Goal: Information Seeking & Learning: Check status

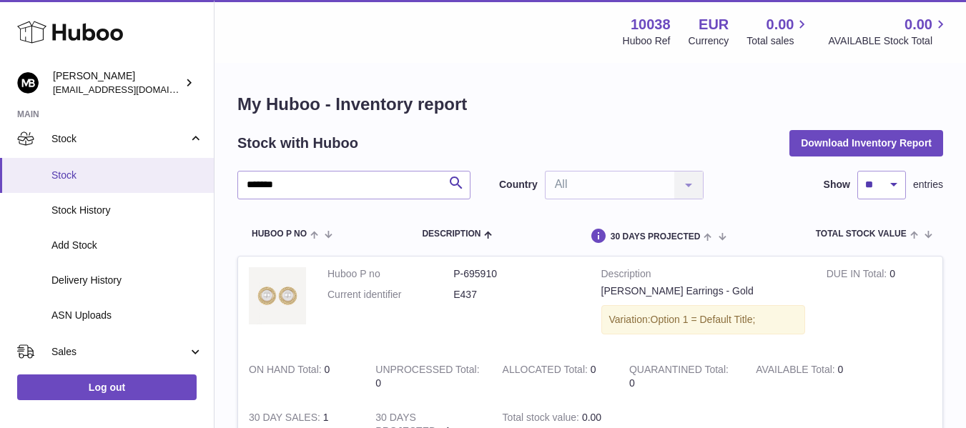
scroll to position [119, 0]
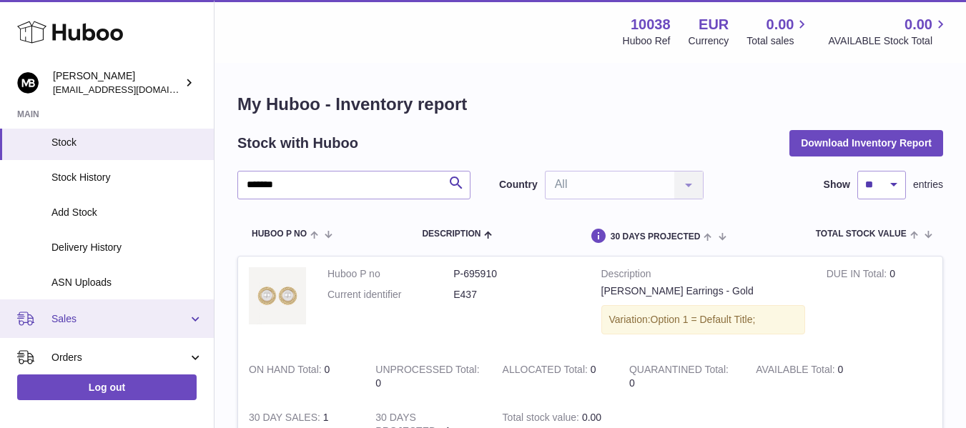
click at [90, 322] on span "Sales" at bounding box center [119, 319] width 137 height 14
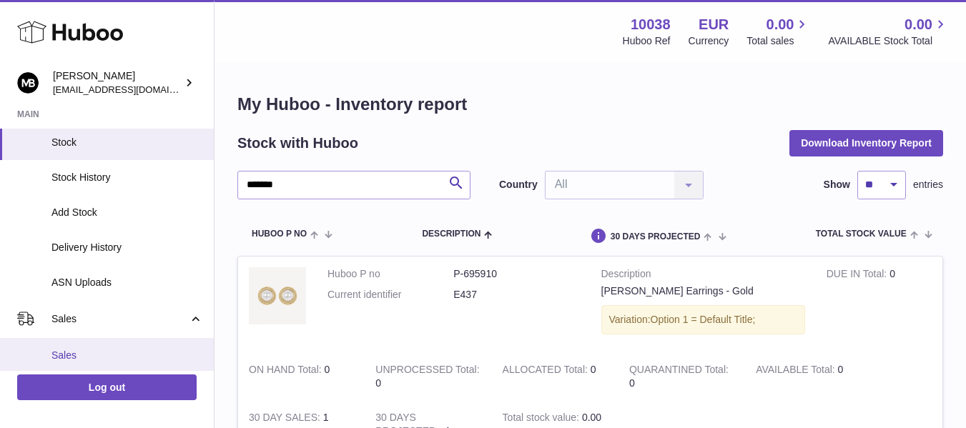
click at [66, 357] on span "Sales" at bounding box center [127, 356] width 152 height 14
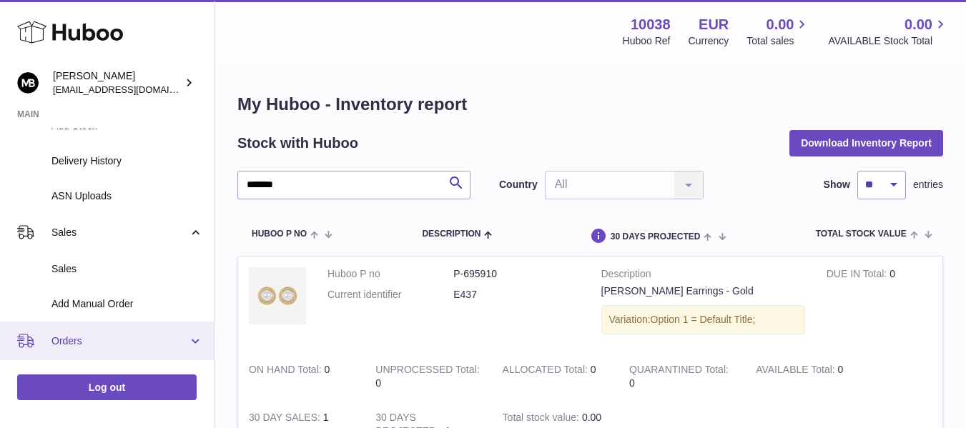
scroll to position [238, 0]
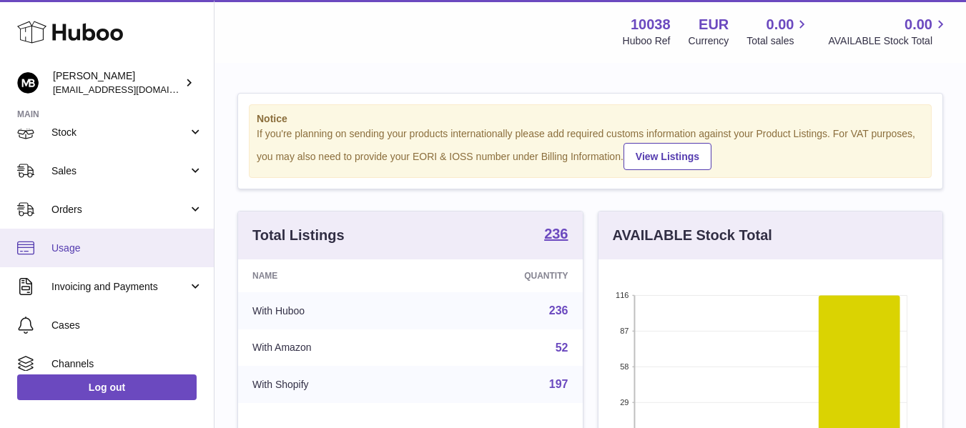
scroll to position [119, 0]
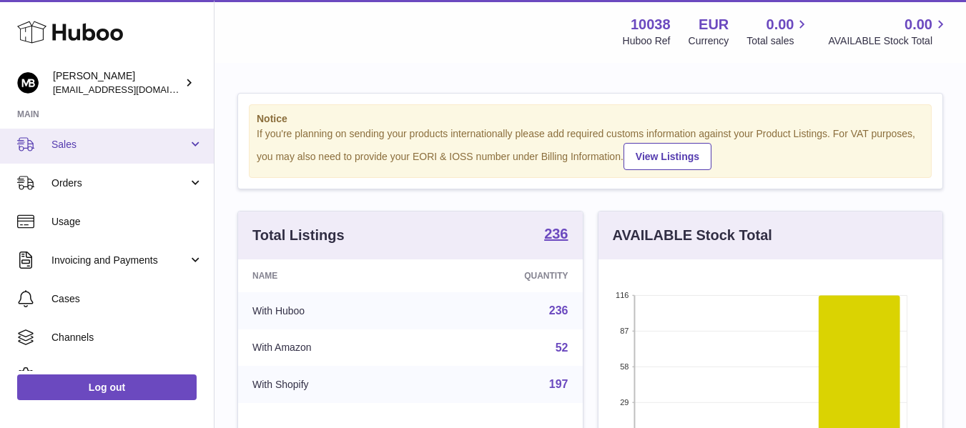
click at [57, 147] on span "Sales" at bounding box center [119, 145] width 137 height 14
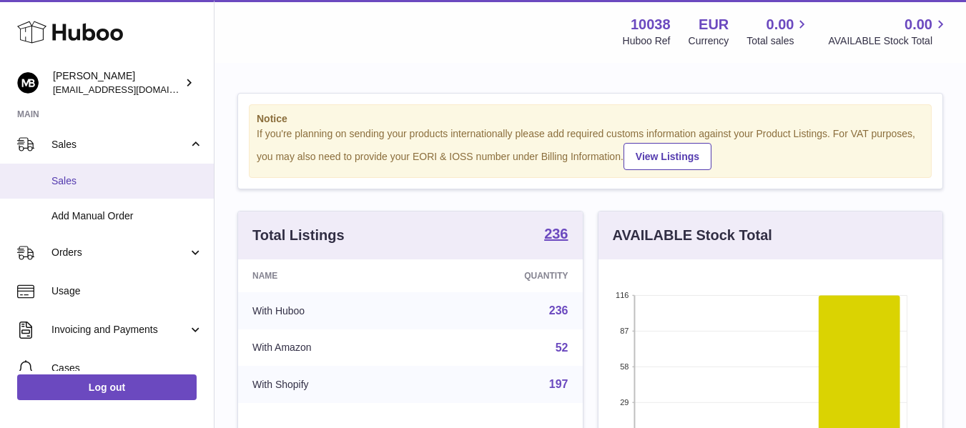
click at [61, 180] on span "Sales" at bounding box center [127, 181] width 152 height 14
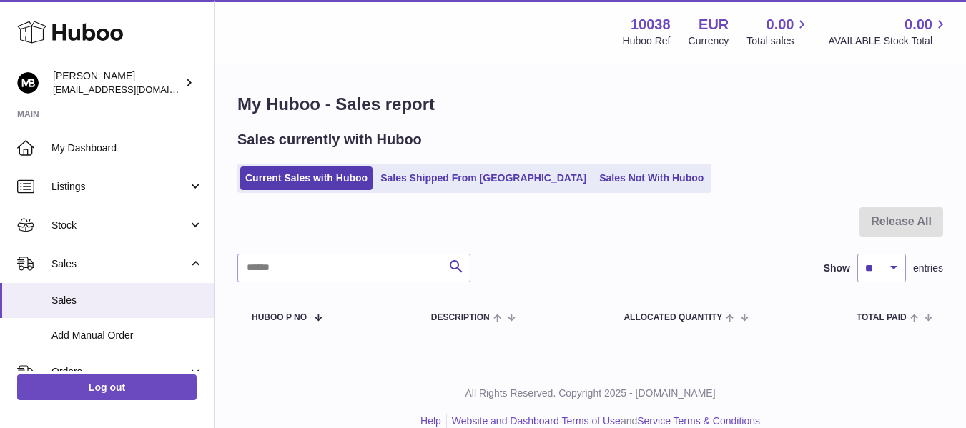
scroll to position [21, 0]
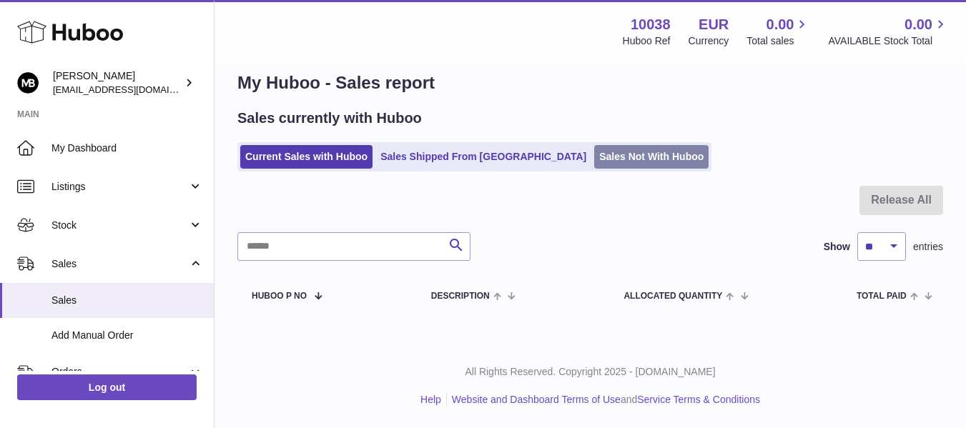
click at [599, 165] on link "Sales Not With Huboo" at bounding box center [651, 157] width 114 height 24
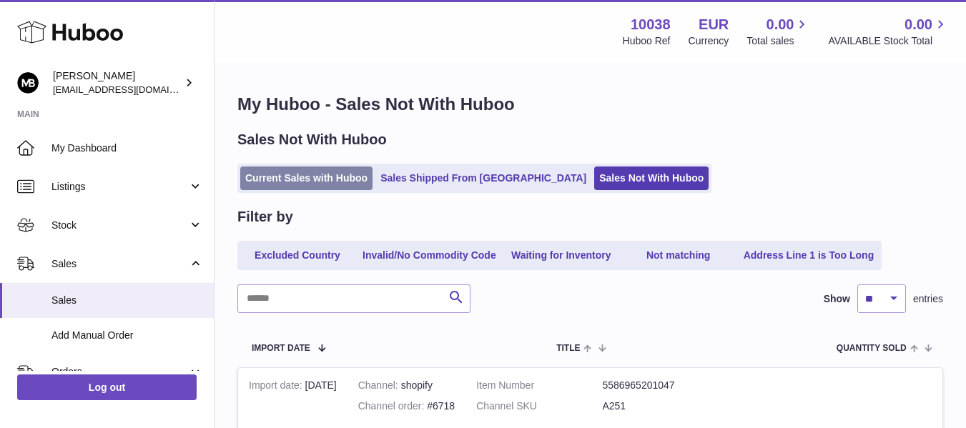
click at [247, 182] on link "Current Sales with Huboo" at bounding box center [306, 179] width 132 height 24
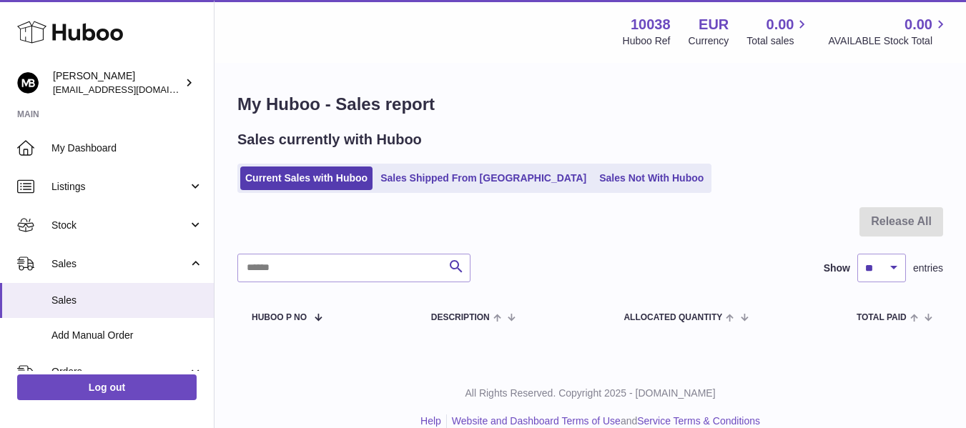
scroll to position [21, 0]
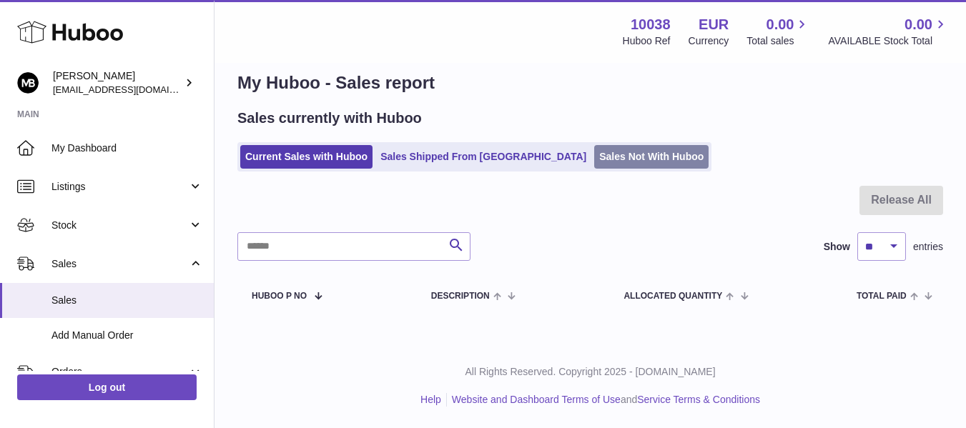
click at [594, 158] on link "Sales Not With Huboo" at bounding box center [651, 157] width 114 height 24
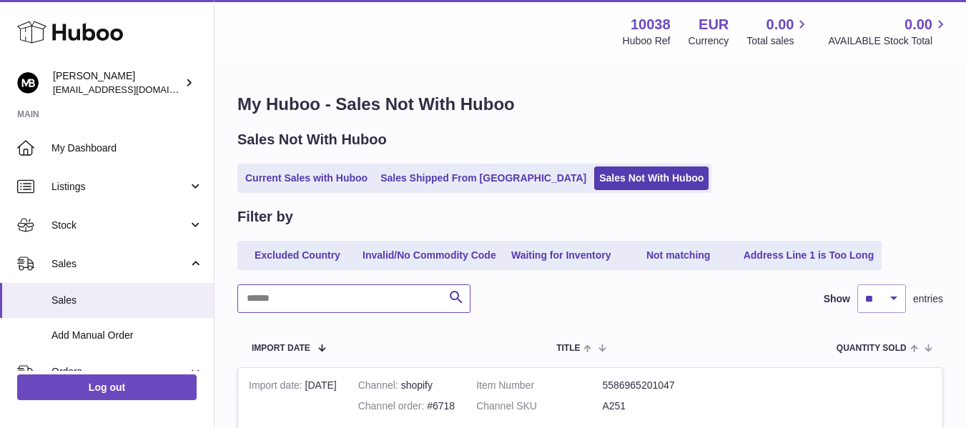
click at [348, 302] on input "text" at bounding box center [353, 299] width 233 height 29
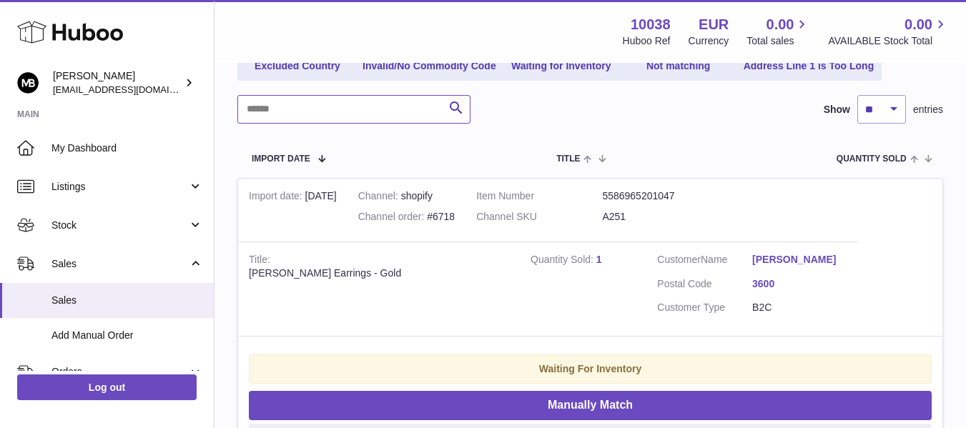
scroll to position [238, 0]
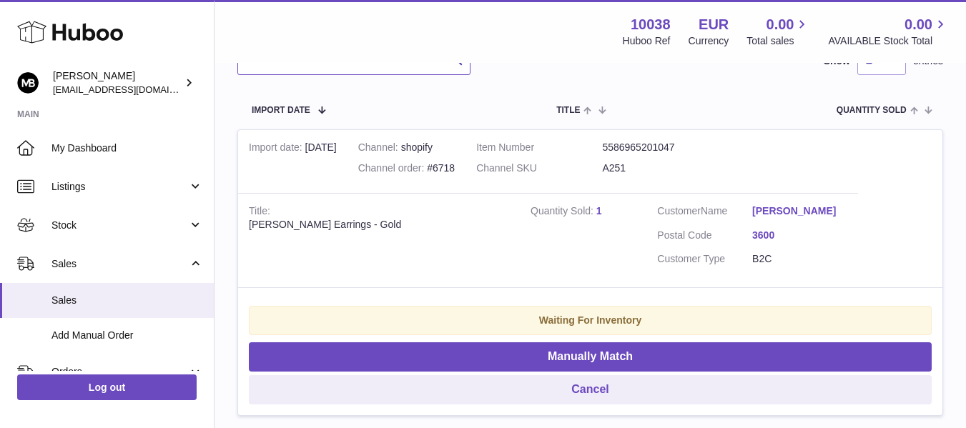
paste input "****"
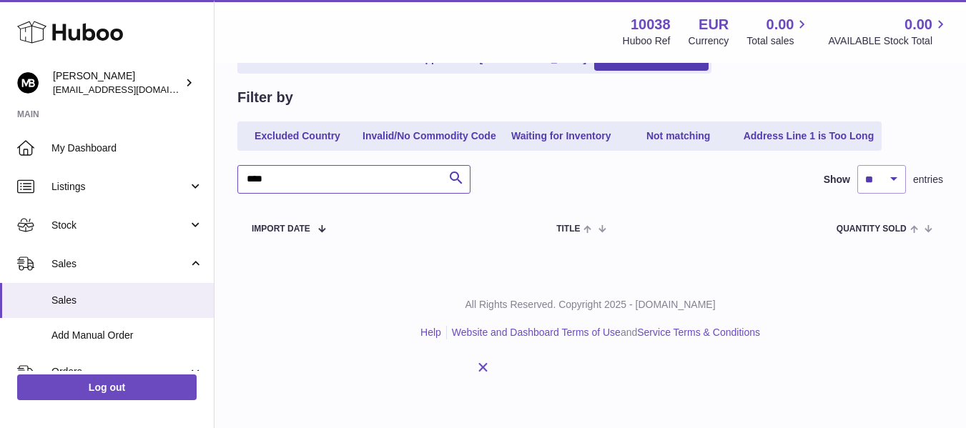
scroll to position [52, 0]
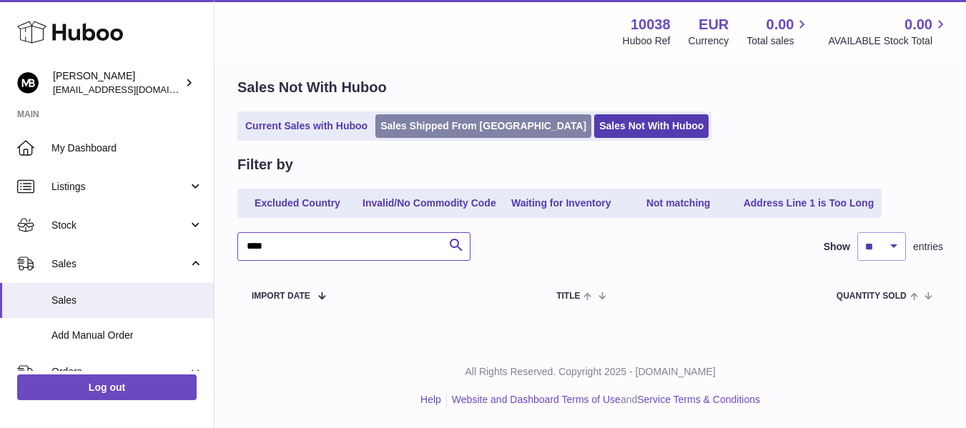
type input "****"
click at [435, 130] on link "Sales Shipped From [GEOGRAPHIC_DATA]" at bounding box center [483, 126] width 216 height 24
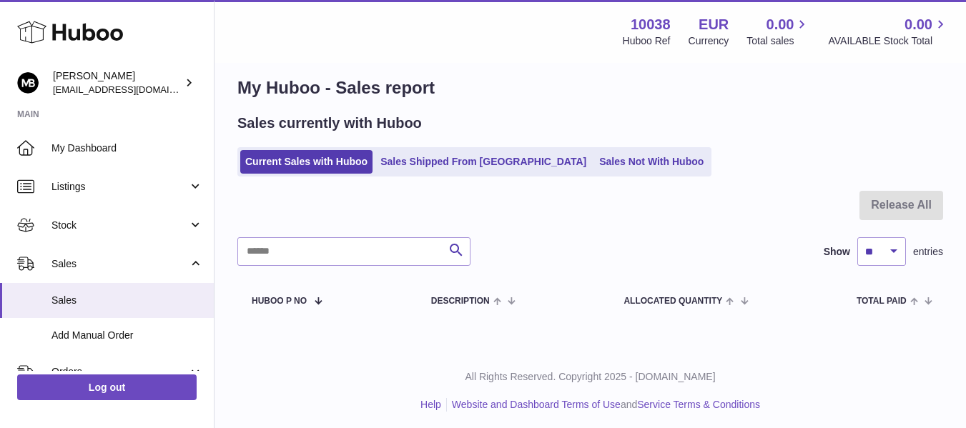
scroll to position [21, 0]
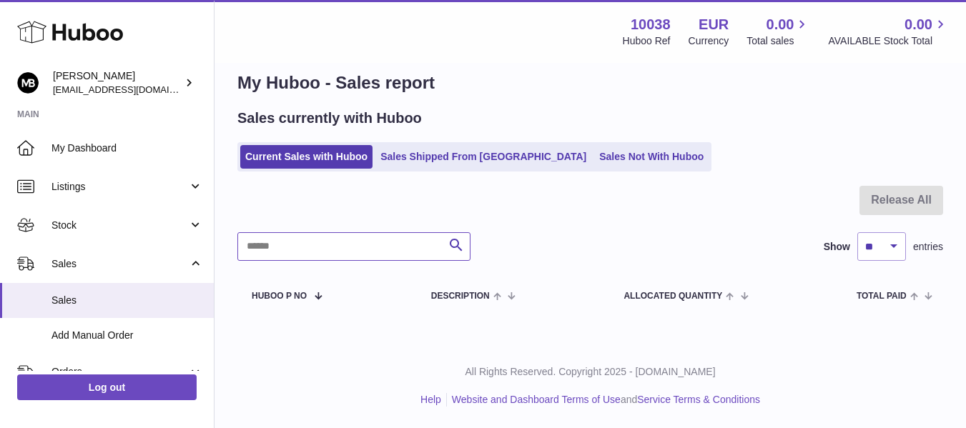
click at [287, 248] on input "text" at bounding box center [353, 246] width 233 height 29
paste input "****"
type input "****"
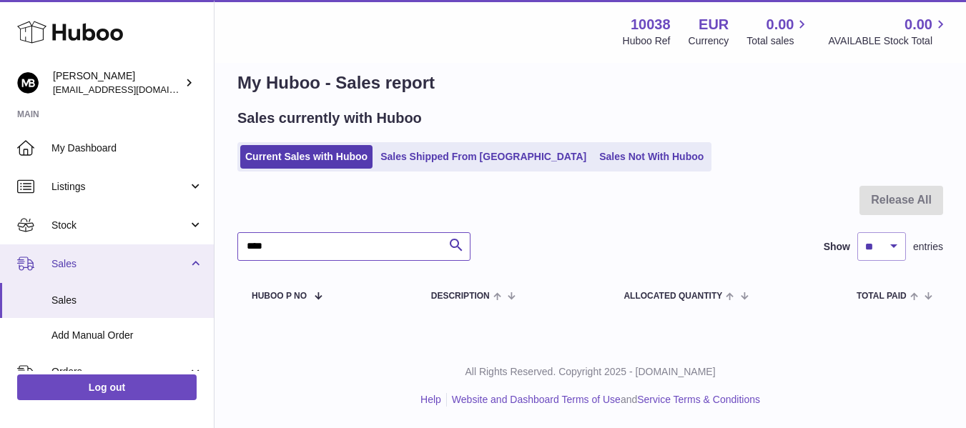
drag, startPoint x: 310, startPoint y: 248, endPoint x: 123, endPoint y: 259, distance: 187.6
click at [123, 259] on div "Huboo Margot Bardot hi@margotbardot.com Main My Dashboard Listings Not with Hub…" at bounding box center [483, 204] width 966 height 450
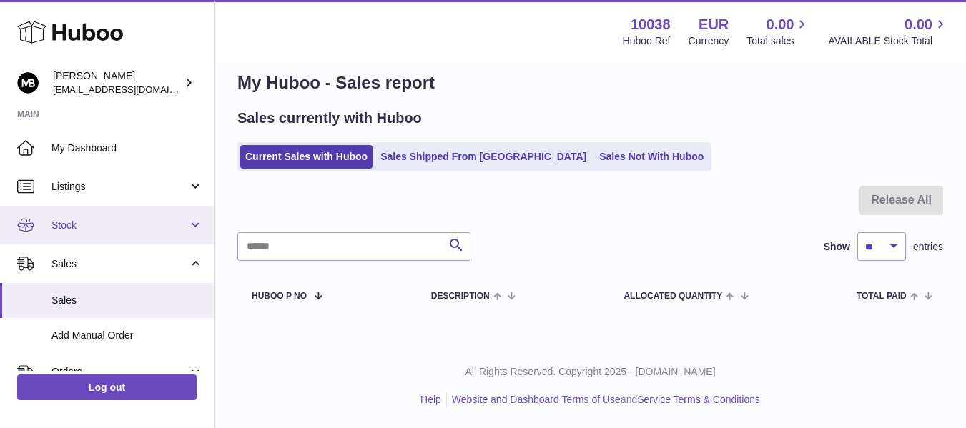
click at [89, 230] on span "Stock" at bounding box center [119, 226] width 137 height 14
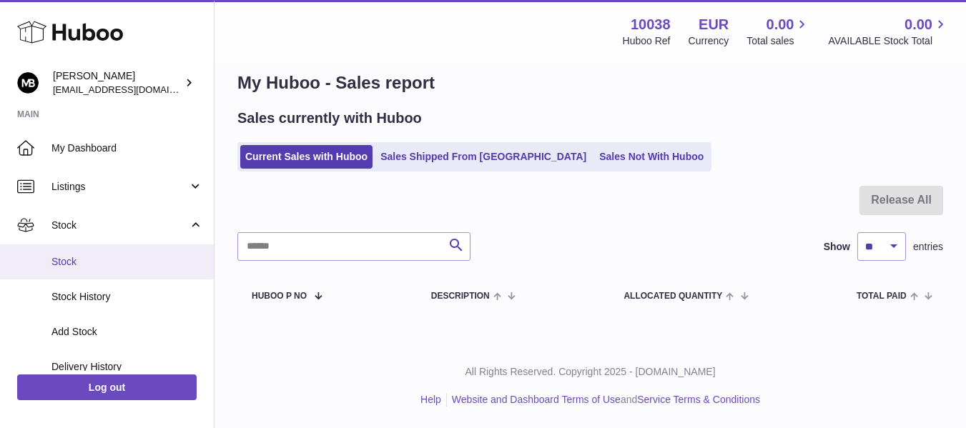
click at [73, 256] on span "Stock" at bounding box center [127, 262] width 152 height 14
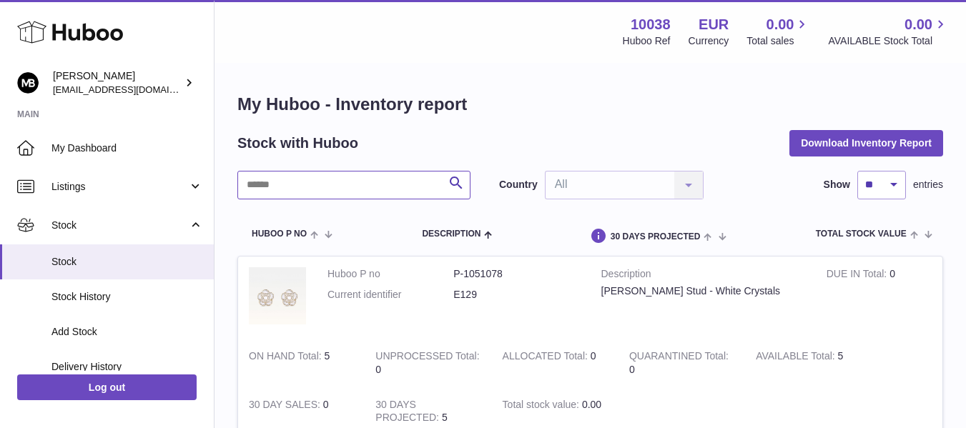
click at [330, 184] on input "text" at bounding box center [353, 185] width 233 height 29
paste input "********"
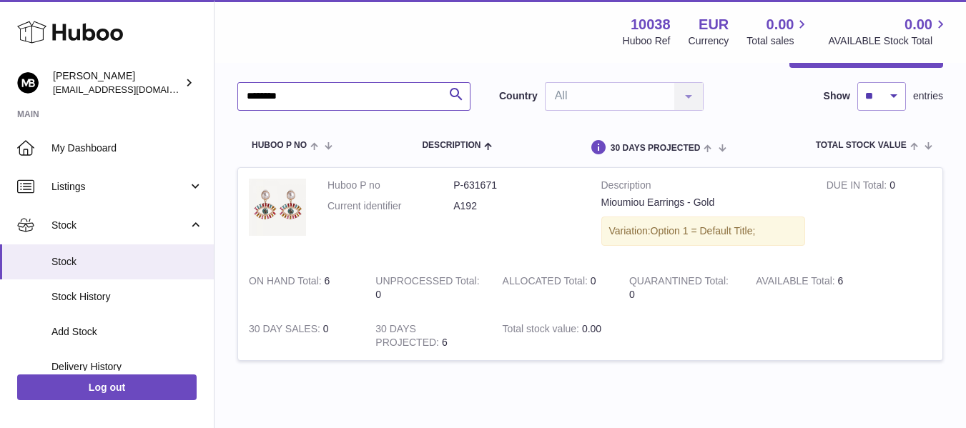
scroll to position [119, 0]
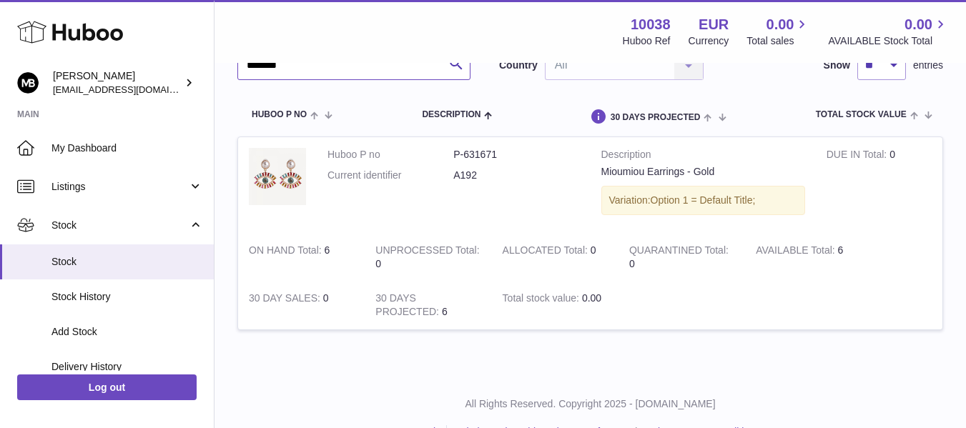
type input "********"
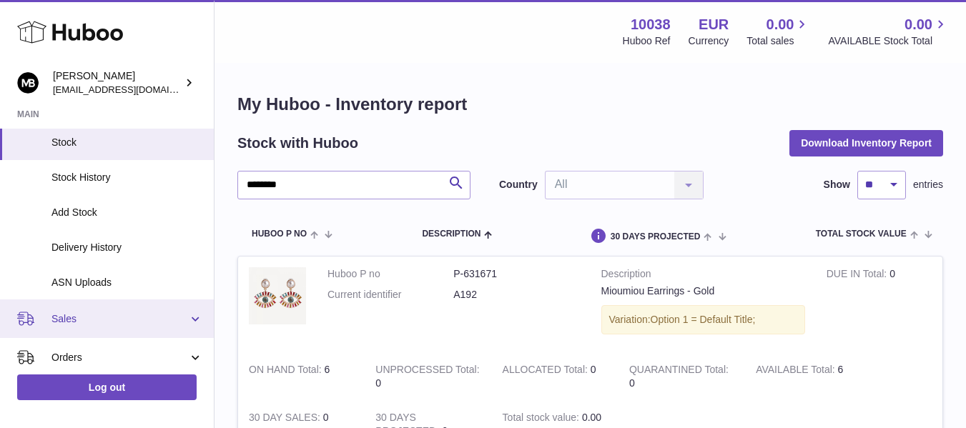
click at [70, 312] on span "Sales" at bounding box center [119, 319] width 137 height 14
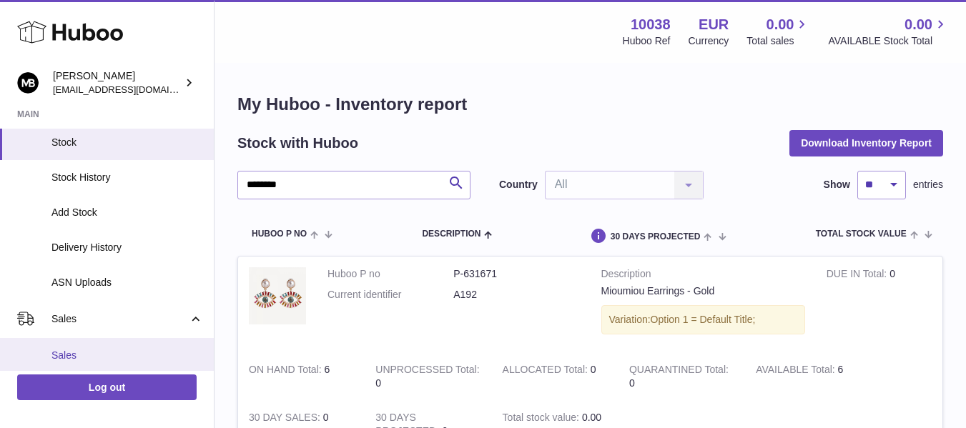
click at [70, 354] on span "Sales" at bounding box center [127, 356] width 152 height 14
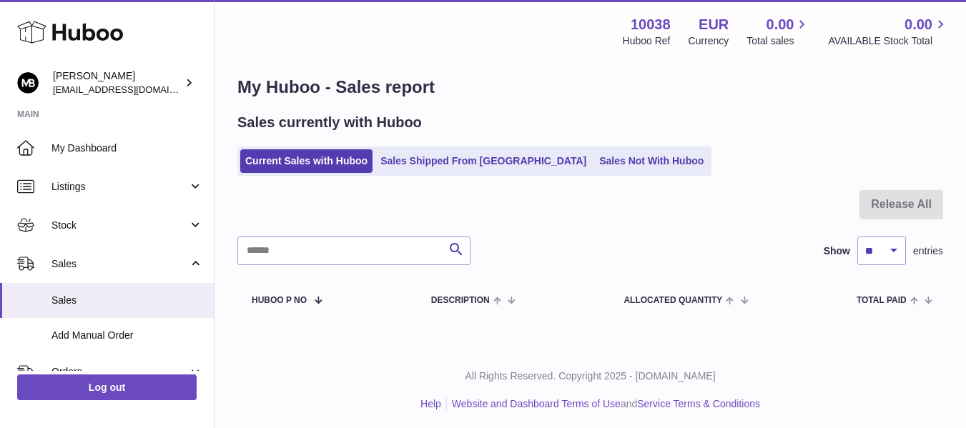
scroll to position [21, 0]
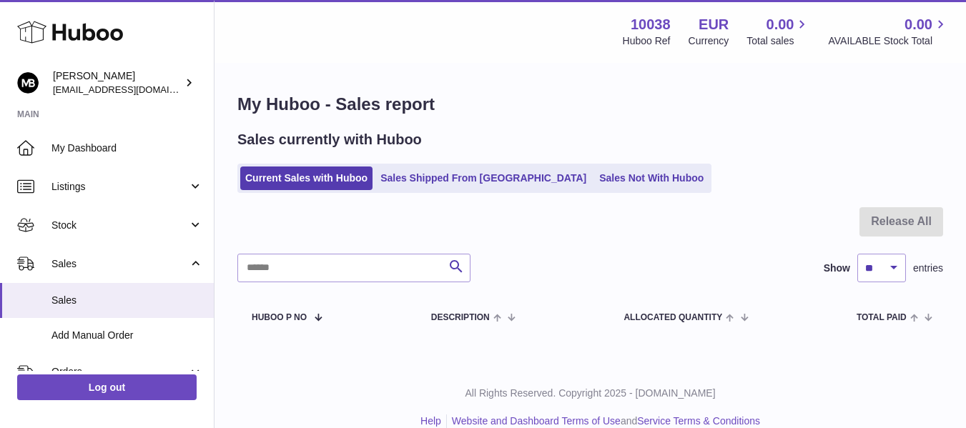
click at [589, 74] on div "My Huboo - Sales report Sales currently with Huboo Current Sales with Huboo Sal…" at bounding box center [589, 214] width 751 height 301
